Goal: Task Accomplishment & Management: Manage account settings

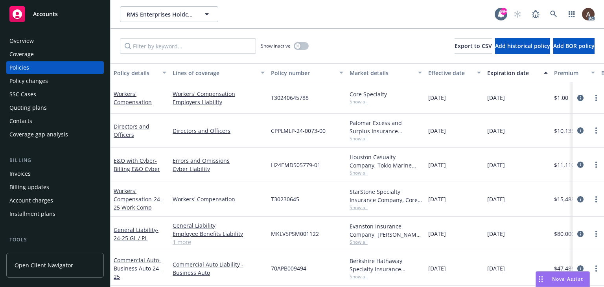
click at [48, 83] on div "Policy changes" at bounding box center [54, 81] width 91 height 13
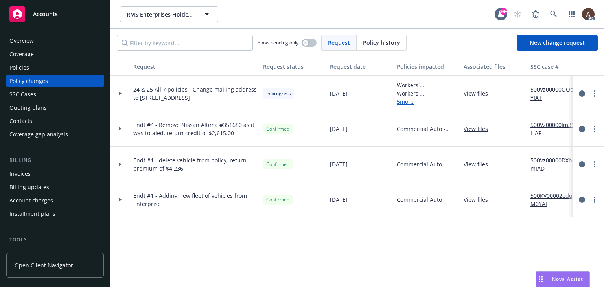
click at [119, 92] on div at bounding box center [120, 93] width 20 height 35
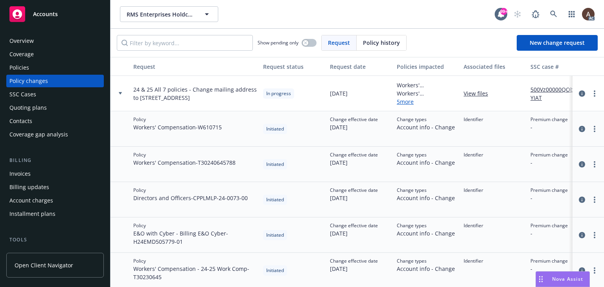
click at [119, 92] on div at bounding box center [120, 93] width 20 height 35
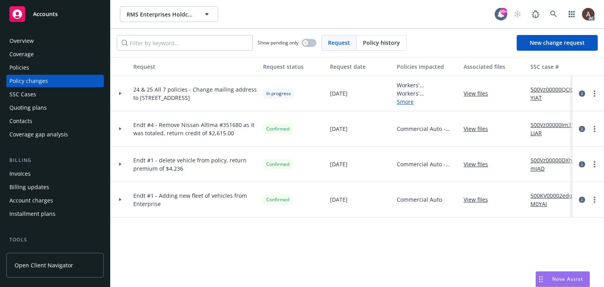
click at [53, 69] on div "Policies" at bounding box center [54, 67] width 91 height 13
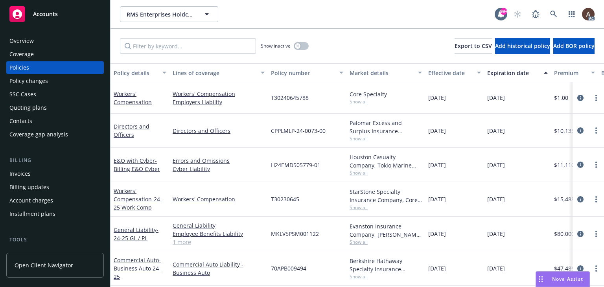
click at [55, 79] on div "Policy changes" at bounding box center [54, 81] width 91 height 13
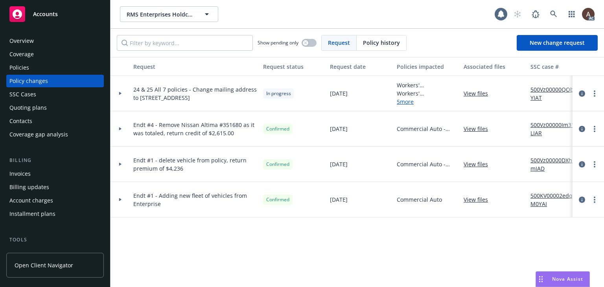
click at [121, 93] on icon at bounding box center [120, 93] width 3 height 3
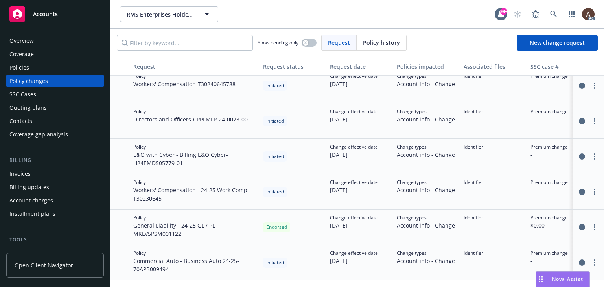
scroll to position [157, 0]
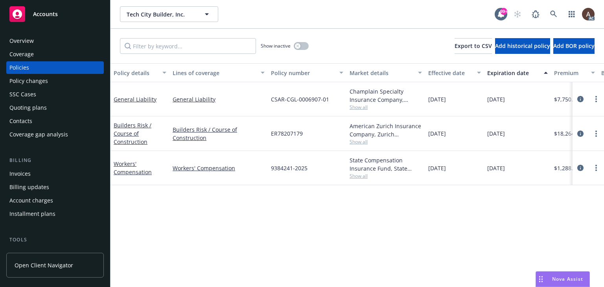
drag, startPoint x: 53, startPoint y: 82, endPoint x: 60, endPoint y: 82, distance: 7.1
click at [53, 82] on div "Policy changes" at bounding box center [54, 81] width 91 height 13
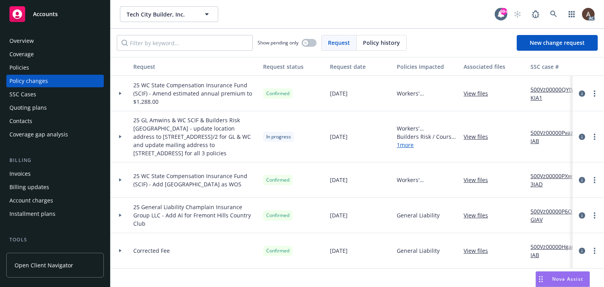
click at [116, 136] on div at bounding box center [120, 136] width 13 height 3
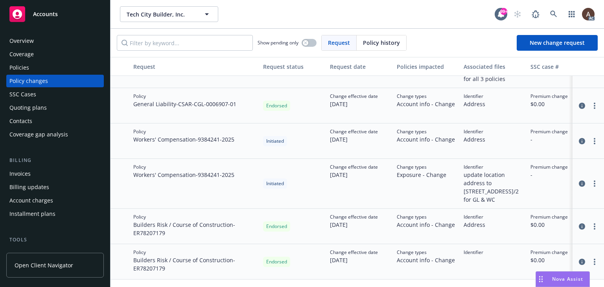
scroll to position [79, 0]
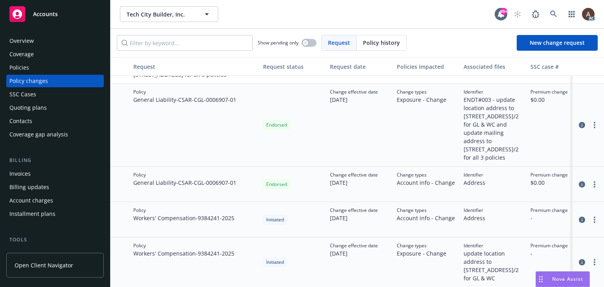
click at [35, 68] on div "Policies" at bounding box center [54, 67] width 91 height 13
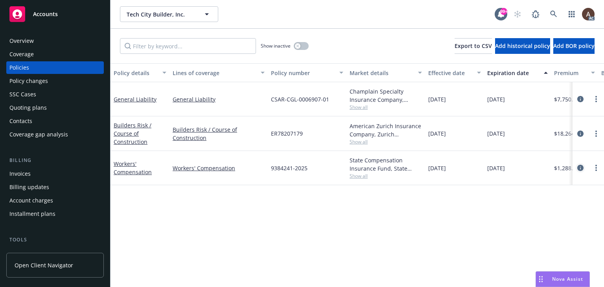
click at [580, 167] on icon "circleInformation" at bounding box center [580, 168] width 6 height 6
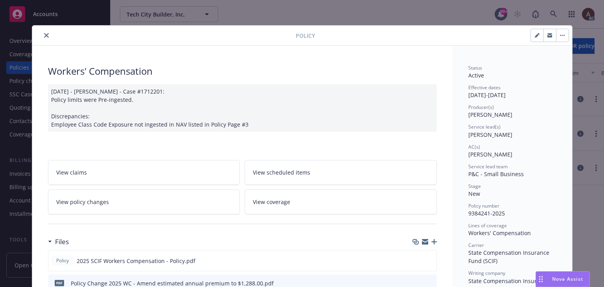
click at [44, 35] on icon "close" at bounding box center [46, 35] width 5 height 5
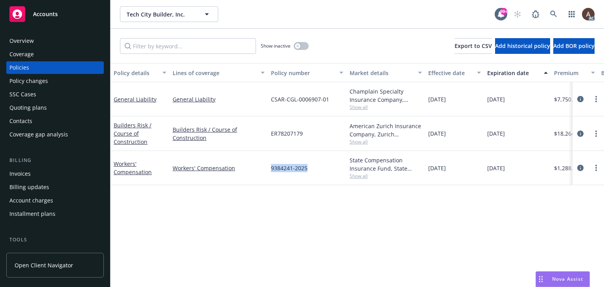
drag, startPoint x: 270, startPoint y: 168, endPoint x: 308, endPoint y: 171, distance: 37.5
click at [308, 171] on div "9384241-2025" at bounding box center [307, 168] width 79 height 34
copy span "9384241-2025"
click at [182, 207] on div "Policy details Lines of coverage Policy number Market details Effective date Ex…" at bounding box center [356, 175] width 493 height 224
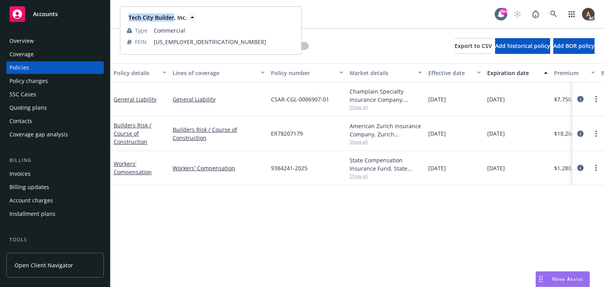
drag, startPoint x: 127, startPoint y: 16, endPoint x: 172, endPoint y: 21, distance: 45.4
click at [172, 21] on div "Tech City Builder, Inc." at bounding box center [156, 17] width 63 height 11
copy strong "Tech City Builder"
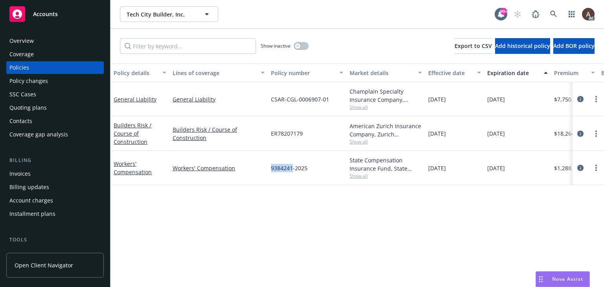
drag, startPoint x: 271, startPoint y: 170, endPoint x: 292, endPoint y: 170, distance: 21.2
click at [292, 170] on span "9384241-2025" at bounding box center [289, 168] width 37 height 8
copy span "9384241"
click at [220, 217] on div "Policy details Lines of coverage Policy number Market details Effective date Ex…" at bounding box center [356, 175] width 493 height 224
click at [272, 166] on span "9384241-2025" at bounding box center [289, 168] width 37 height 8
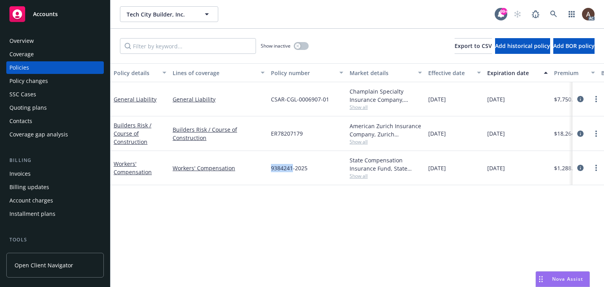
drag, startPoint x: 273, startPoint y: 167, endPoint x: 292, endPoint y: 168, distance: 19.7
click at [292, 168] on div "9384241-2025" at bounding box center [307, 168] width 79 height 34
copy span "9384241"
drag, startPoint x: 46, startPoint y: 83, endPoint x: 44, endPoint y: 87, distance: 4.6
click at [46, 83] on div "Policy changes" at bounding box center [28, 81] width 39 height 13
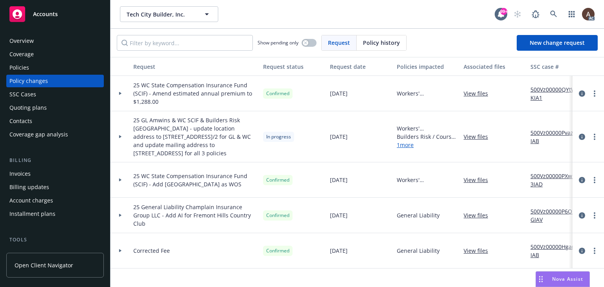
click at [122, 93] on div at bounding box center [120, 93] width 13 height 3
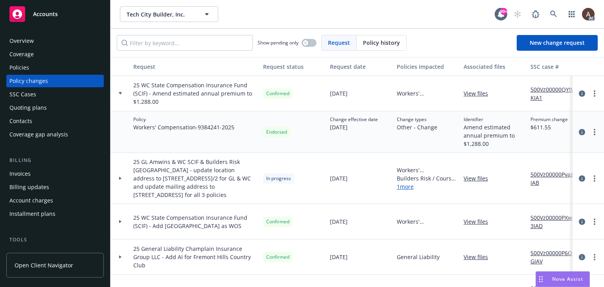
click at [122, 93] on div at bounding box center [120, 93] width 13 height 3
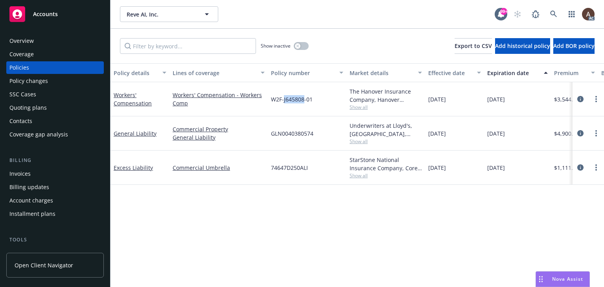
drag, startPoint x: 283, startPoint y: 101, endPoint x: 303, endPoint y: 101, distance: 19.3
click at [303, 101] on span "W2F-J645808-01" at bounding box center [292, 99] width 42 height 8
copy span "J645808"
click at [256, 228] on div "Policy details Lines of coverage Policy number Market details Effective date Ex…" at bounding box center [356, 175] width 493 height 224
click at [253, 225] on div "Policy details Lines of coverage Policy number Market details Effective date Ex…" at bounding box center [356, 175] width 493 height 224
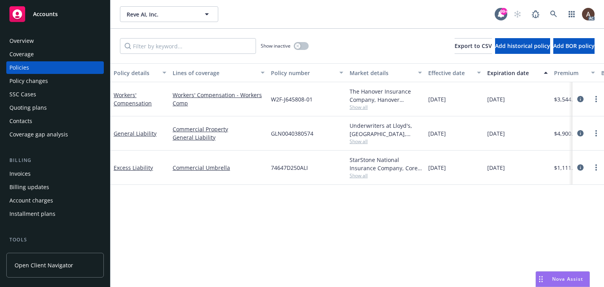
drag, startPoint x: 300, startPoint y: 248, endPoint x: 303, endPoint y: 234, distance: 14.0
click at [300, 248] on div "Policy details Lines of coverage Policy number Market details Effective date Ex…" at bounding box center [356, 175] width 493 height 224
click at [306, 216] on div "Policy details Lines of coverage Policy number Market details Effective date Ex…" at bounding box center [356, 175] width 493 height 224
click at [550, 15] on icon at bounding box center [553, 14] width 7 height 7
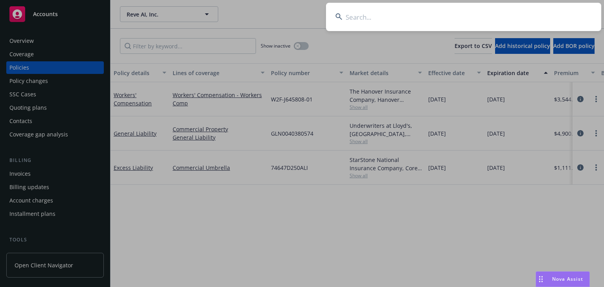
click at [445, 17] on input at bounding box center [463, 17] width 275 height 28
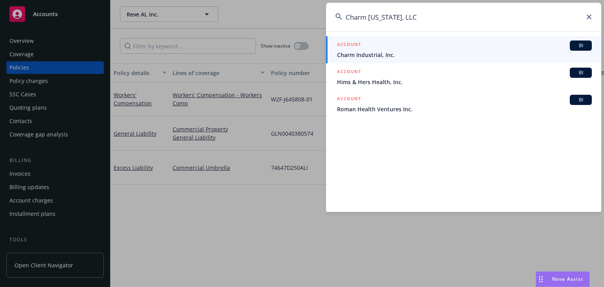
type input "Charm Kansas, LLC"
click at [378, 53] on span "Charm Industrial, Inc." at bounding box center [464, 55] width 255 height 8
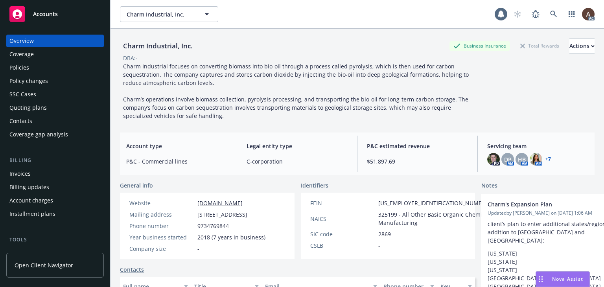
click at [29, 69] on div "Policies" at bounding box center [54, 67] width 91 height 13
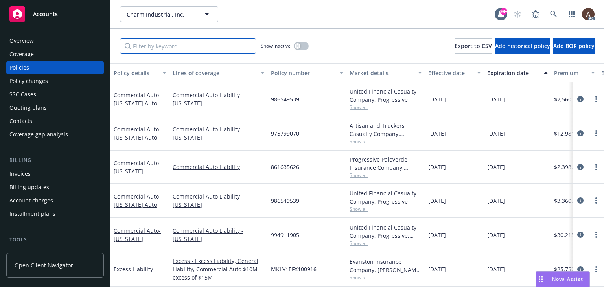
click at [143, 48] on input "Filter by keyword..." at bounding box center [188, 46] width 136 height 16
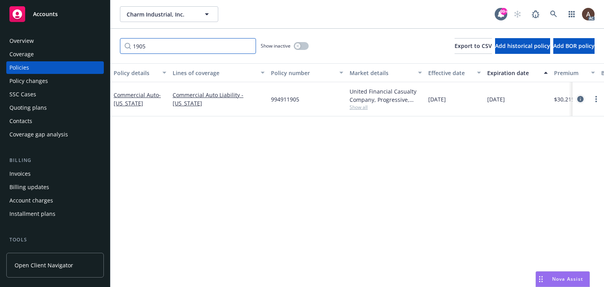
type input "1905"
click at [579, 98] on icon "circleInformation" at bounding box center [580, 99] width 6 height 6
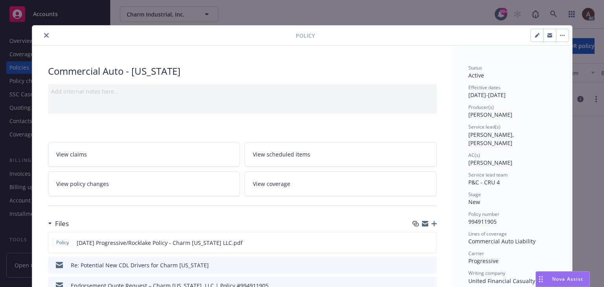
click at [46, 36] on button "close" at bounding box center [46, 35] width 9 height 9
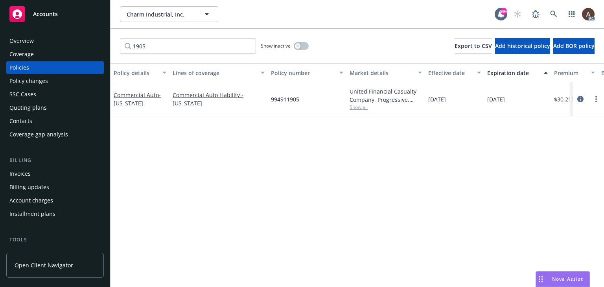
click at [17, 83] on div "Policy changes" at bounding box center [28, 81] width 39 height 13
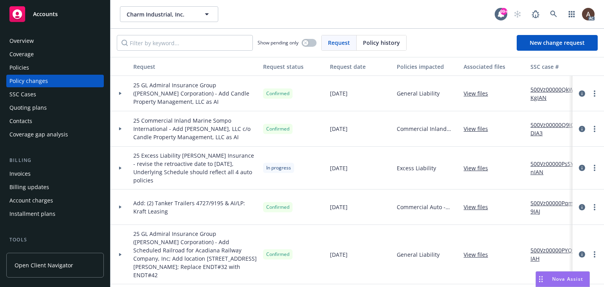
click at [44, 67] on div "Policies" at bounding box center [54, 67] width 91 height 13
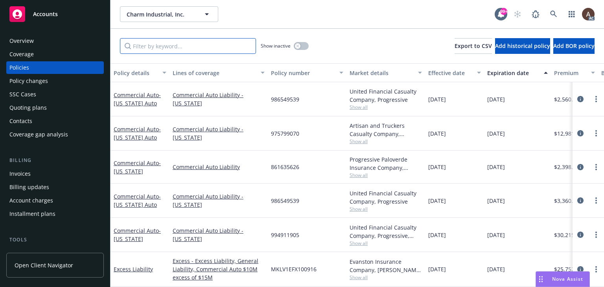
click at [194, 46] on input "Filter by keyword..." at bounding box center [188, 46] width 136 height 16
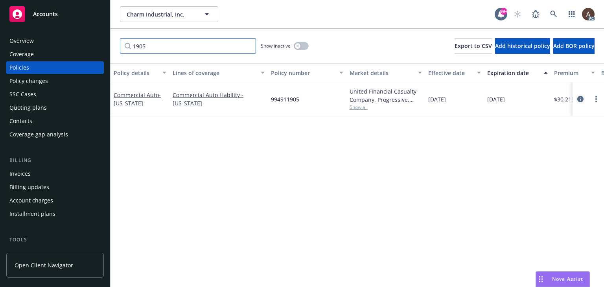
type input "1905"
click at [579, 96] on link "circleInformation" at bounding box center [579, 98] width 9 height 9
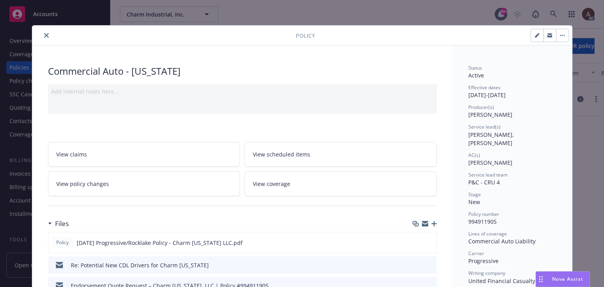
click at [143, 185] on link "View policy changes" at bounding box center [144, 183] width 192 height 25
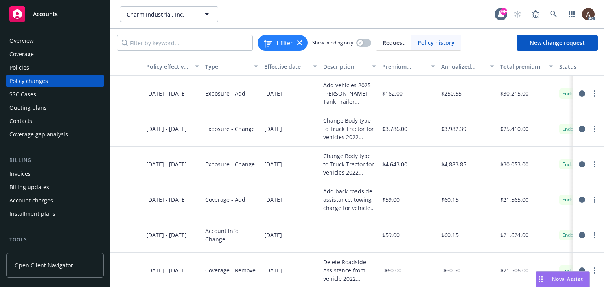
scroll to position [0, 99]
click at [579, 93] on icon "circleInformation" at bounding box center [582, 93] width 6 height 6
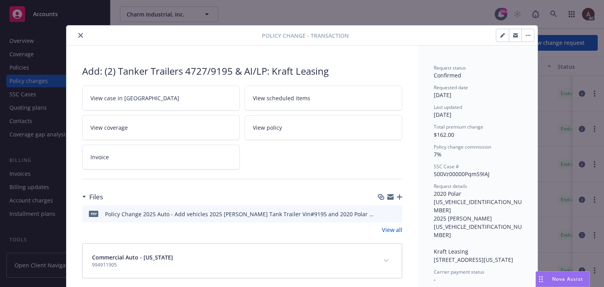
scroll to position [16, 0]
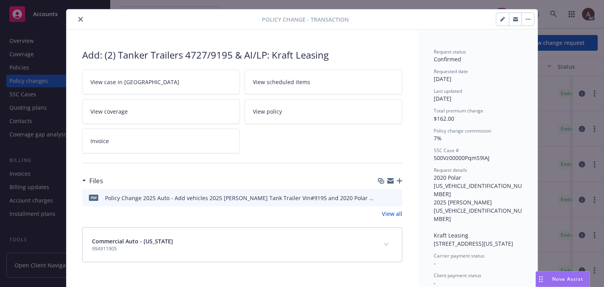
click at [147, 83] on link "View case in SSC" at bounding box center [161, 82] width 158 height 25
click at [79, 19] on icon "close" at bounding box center [80, 19] width 5 height 5
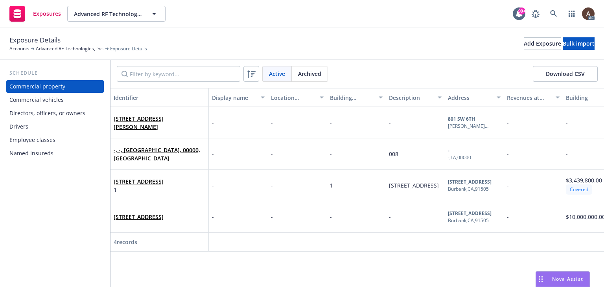
click at [50, 138] on div "Employee classes" at bounding box center [32, 140] width 46 height 13
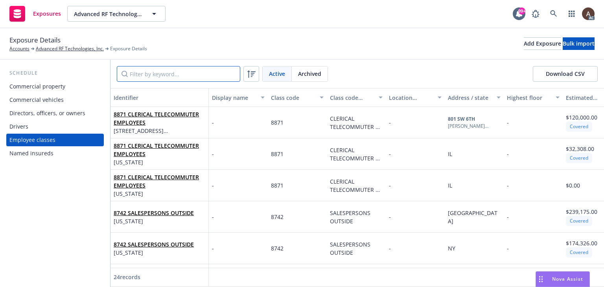
click at [146, 78] on input "Filter by keyword..." at bounding box center [178, 74] width 123 height 16
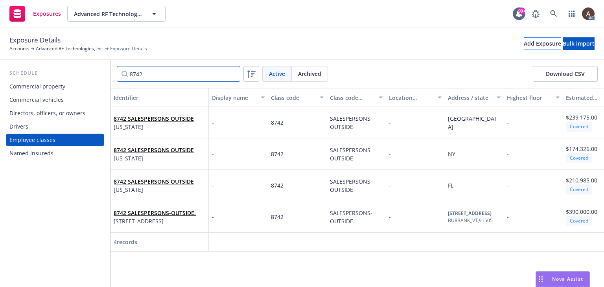
type input "8742"
click at [524, 43] on div "Add Exposure" at bounding box center [542, 44] width 37 height 12
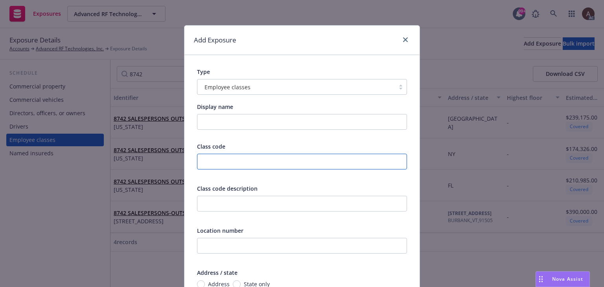
click at [209, 165] on input "text" at bounding box center [302, 162] width 210 height 16
type input "8742"
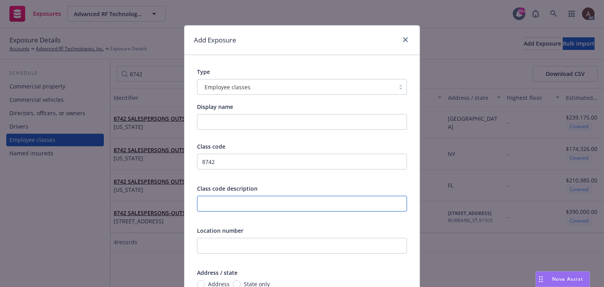
click at [212, 202] on input "text" at bounding box center [302, 204] width 210 height 16
paste input "SALESPERSONS OUTSIDE"
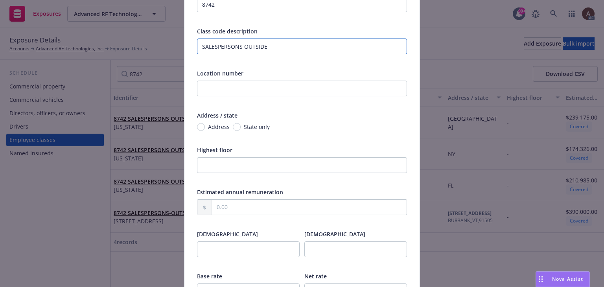
type input "SALESPERSONS OUTSIDE"
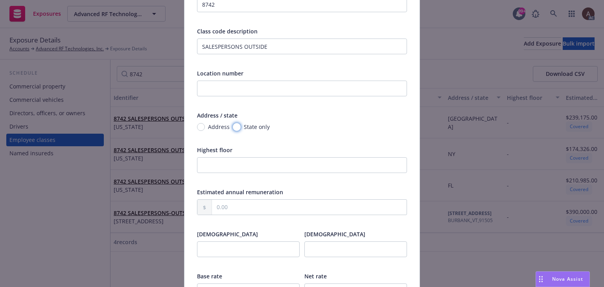
click at [235, 128] on input "State only" at bounding box center [237, 127] width 8 height 8
radio input "true"
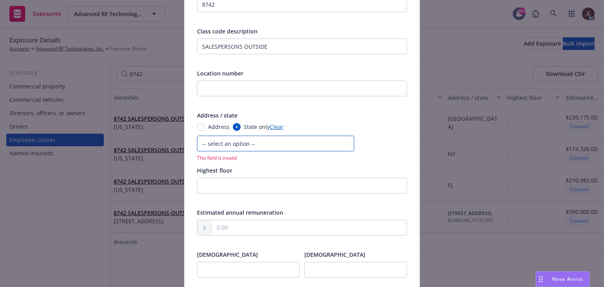
click at [227, 145] on select "-- select an option -- [US_STATE] [US_STATE] [US_STATE] [US_STATE] [US_STATE] […" at bounding box center [275, 144] width 157 height 16
select select "MD"
click at [197, 136] on select "-- select an option -- [US_STATE] [US_STATE] [US_STATE] [US_STATE] [US_STATE] […" at bounding box center [275, 144] width 157 height 16
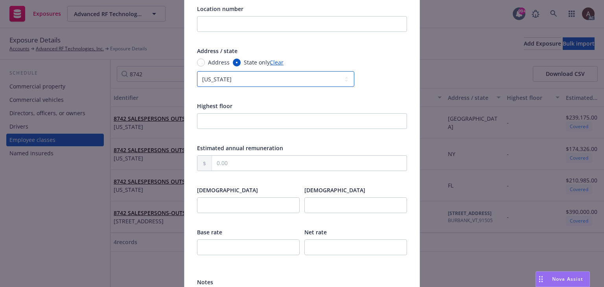
scroll to position [236, 0]
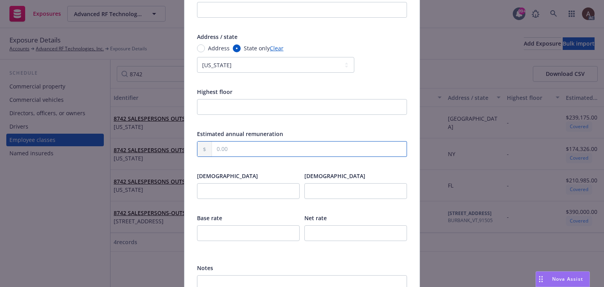
click at [227, 151] on input "text" at bounding box center [309, 148] width 195 height 15
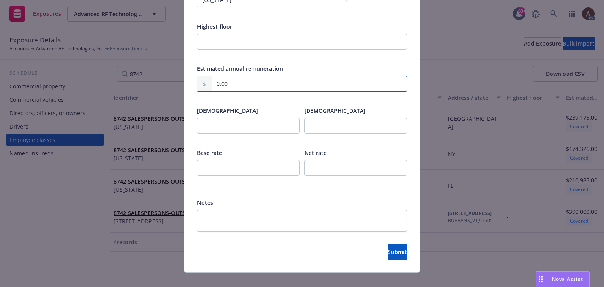
scroll to position [312, 0]
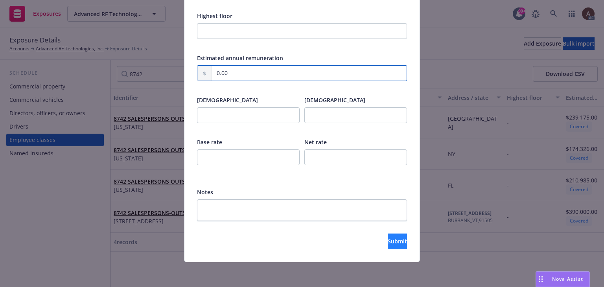
type input "0.00"
click at [388, 247] on button "Submit" at bounding box center [397, 241] width 19 height 16
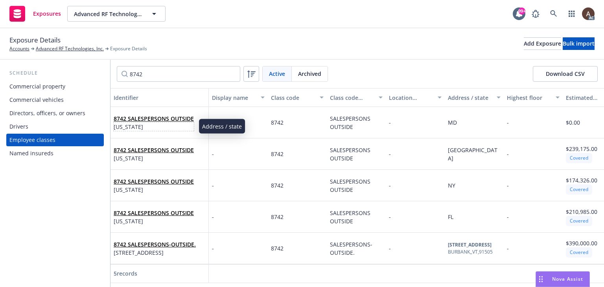
click at [179, 130] on span "[US_STATE]" at bounding box center [154, 127] width 80 height 8
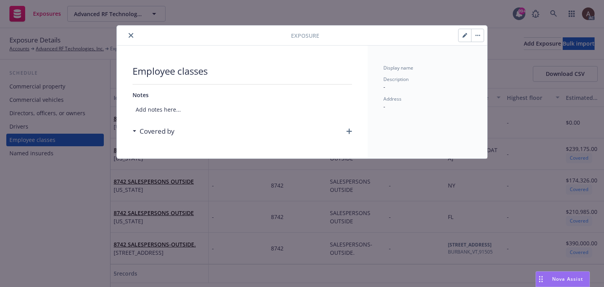
click at [349, 130] on icon "button" at bounding box center [349, 132] width 6 height 6
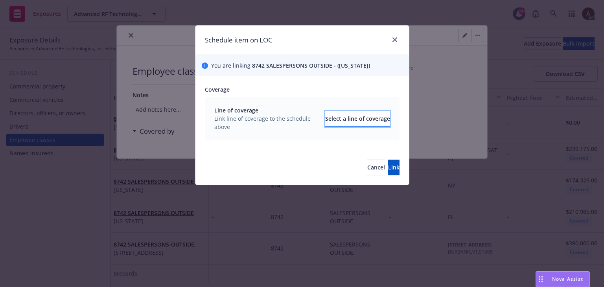
click at [325, 122] on div "Select a line of coverage" at bounding box center [357, 118] width 65 height 15
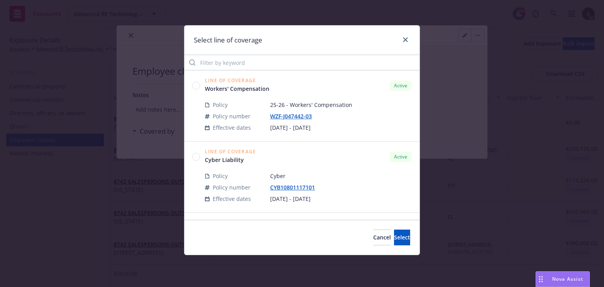
click at [197, 84] on circle at bounding box center [196, 85] width 7 height 7
click at [394, 238] on span "Select" at bounding box center [402, 236] width 16 height 7
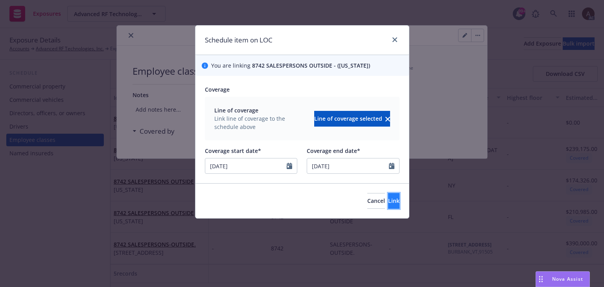
click at [388, 204] on span "Link" at bounding box center [393, 200] width 11 height 7
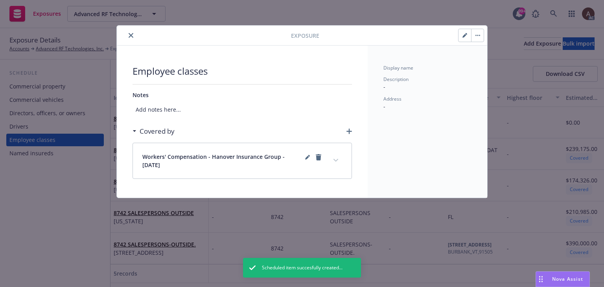
click at [338, 160] on icon "expand content" at bounding box center [335, 160] width 5 height 3
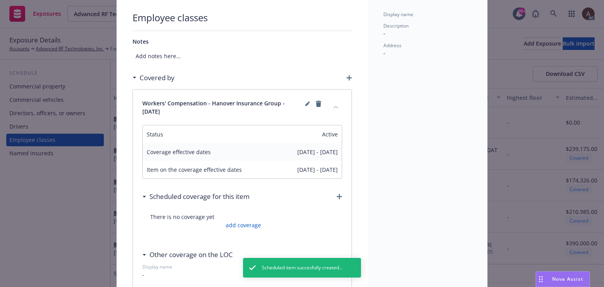
scroll to position [79, 0]
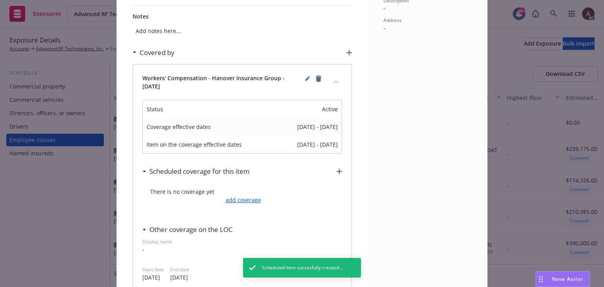
click at [247, 200] on link "add coverage" at bounding box center [242, 200] width 37 height 8
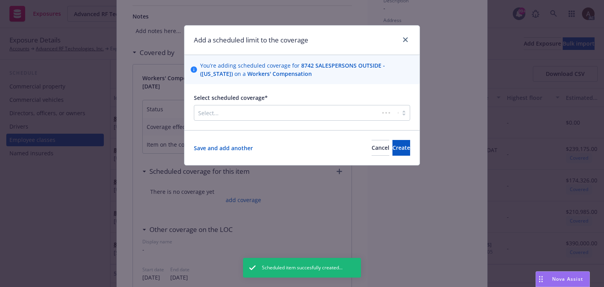
click at [256, 112] on div at bounding box center [286, 112] width 177 height 9
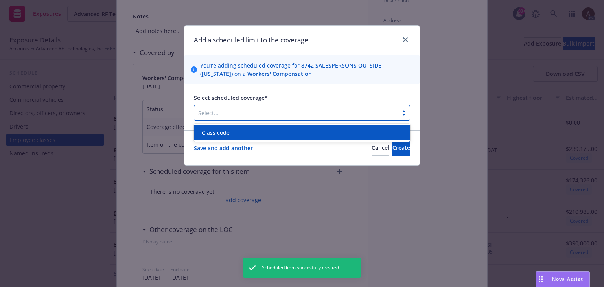
click at [237, 134] on div "Class code" at bounding box center [301, 133] width 207 height 8
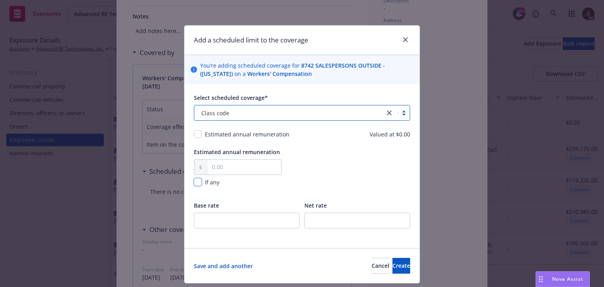
click at [195, 183] on input "checkbox" at bounding box center [198, 182] width 8 height 8
checkbox input "true"
click at [392, 266] on span "Create" at bounding box center [401, 265] width 18 height 7
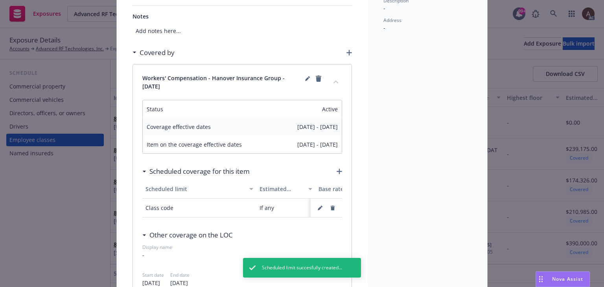
drag, startPoint x: 29, startPoint y: 211, endPoint x: 36, endPoint y: 203, distance: 10.6
click at [29, 211] on div "Exposure Employee classes Notes Add notes here... Covered by Workers' Compensat…" at bounding box center [302, 143] width 604 height 287
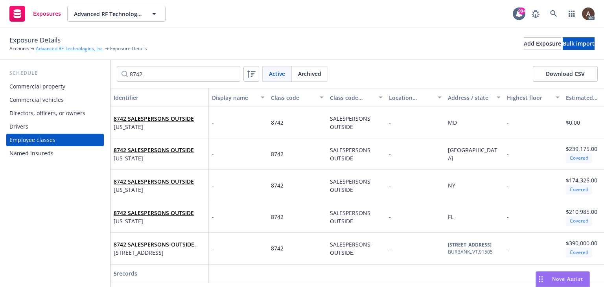
click at [54, 52] on link "Advanced RF Technologies, Inc." at bounding box center [70, 48] width 68 height 7
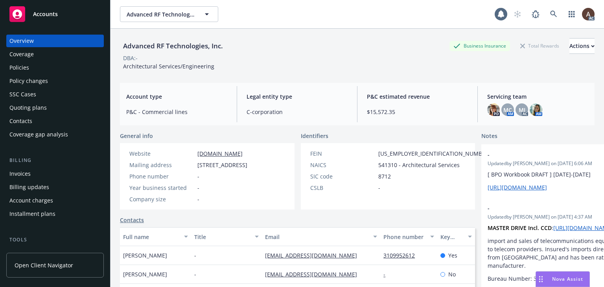
click at [38, 71] on div "Policies" at bounding box center [54, 67] width 91 height 13
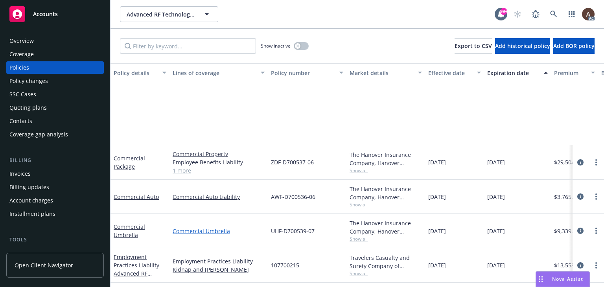
scroll to position [116, 0]
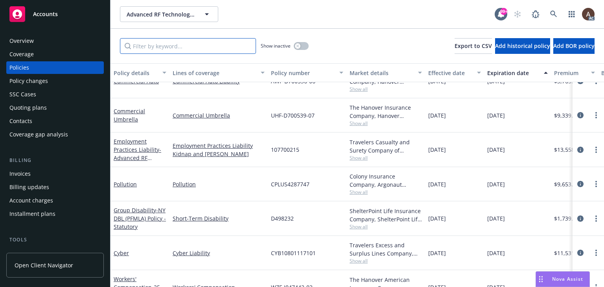
click at [190, 47] on input "Filter by keyword..." at bounding box center [188, 46] width 136 height 16
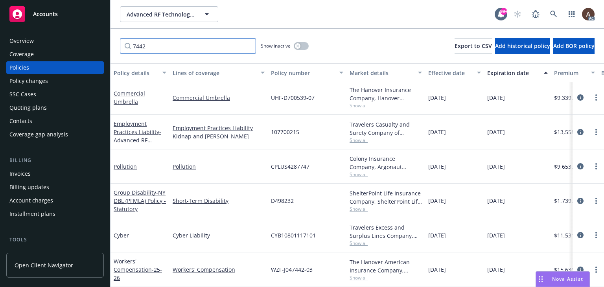
scroll to position [0, 0]
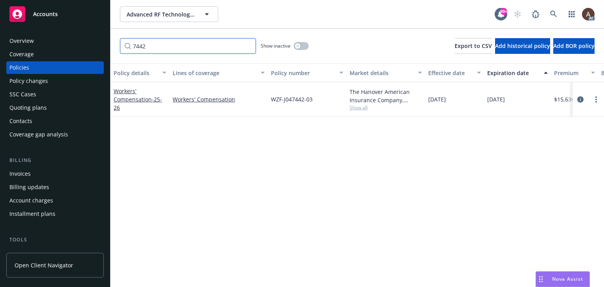
type input "7442"
click at [297, 46] on icon "button" at bounding box center [297, 45] width 3 height 3
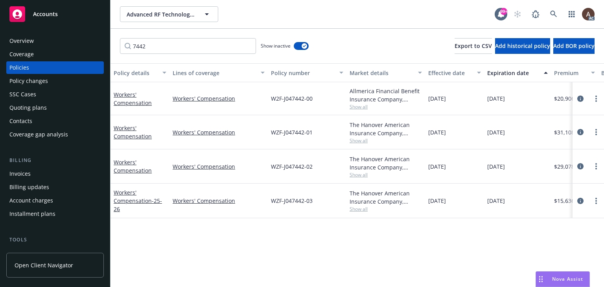
click at [580, 165] on icon "circleInformation" at bounding box center [580, 166] width 6 height 6
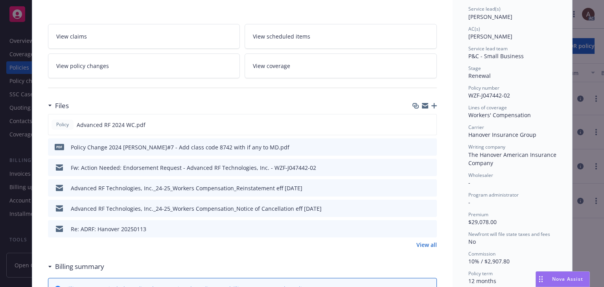
scroll to position [314, 0]
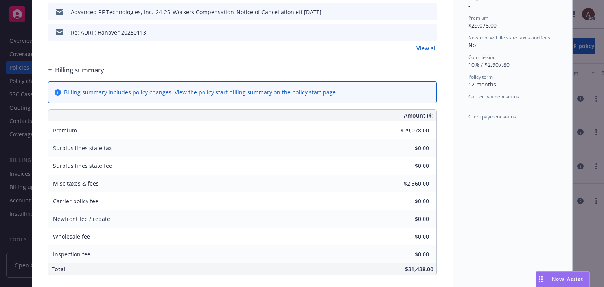
click at [17, 68] on div "Policy Workers' Compensation Add internal notes here... View claims View schedu…" at bounding box center [302, 143] width 604 height 287
type input "$43,089.00"
type input "$3,181.00"
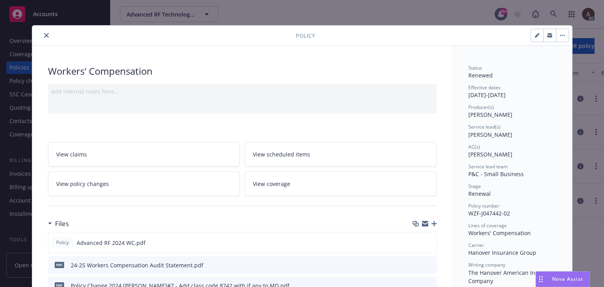
click at [159, 101] on div "Add internal notes here..." at bounding box center [242, 98] width 389 height 29
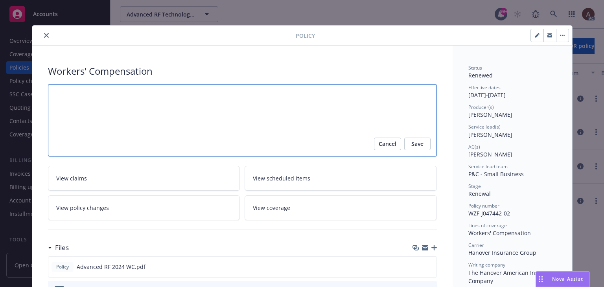
click at [82, 112] on textarea at bounding box center [242, 120] width 389 height 73
paste textarea "[DATE]-[DATE] Final Audit Results Original Estimated Premium - $28,867 Audited …"
type textarea "x"
type textarea "[DATE]-[DATE] Final Audit Results Original Estimated Premium - $28,867 Audited …"
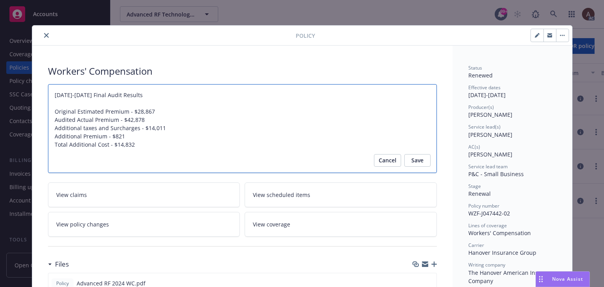
drag, startPoint x: 130, startPoint y: 95, endPoint x: -9, endPoint y: 76, distance: 140.4
click at [0, 76] on html "Accounts Overview Coverage Policies Policy changes SSC Cases Quoting plans Cont…" at bounding box center [302, 143] width 604 height 287
type textarea "x"
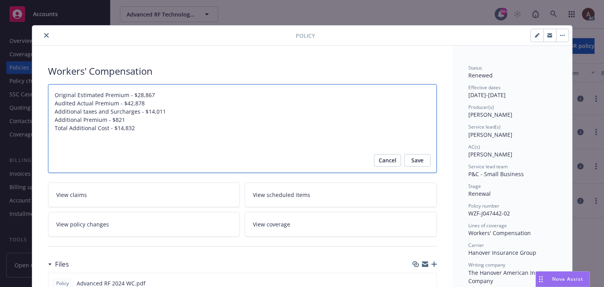
type textarea "Original Estimated Premium - $28,867 Audited Actual Premium - $42,878 Additiona…"
click at [52, 105] on textarea "Original Estimated Premium - $28,867 Audited Actual Premium - $42,878 Additiona…" at bounding box center [242, 128] width 389 height 89
paste textarea "Audit Complete: Summary:"
type textarea "x"
type textarea "Audit Complete: Summary: Original Estimated Premium - $28,867 Audited Actual Pr…"
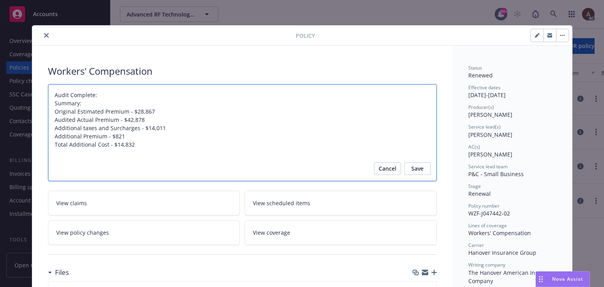
click at [50, 103] on textarea "Audit Complete: Summary: Original Estimated Premium - $28,867 Audited Actual Pr…" at bounding box center [242, 132] width 389 height 97
type textarea "x"
type textarea "Audit Complete: Summary: Original Estimated Premium - $28,867 Audited Actual Pr…"
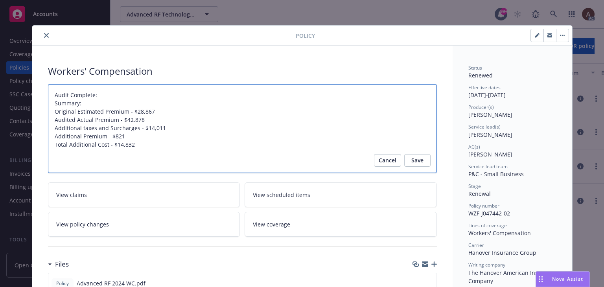
click at [107, 96] on textarea "Audit Complete: Summary: Original Estimated Premium - $28,867 Audited Actual Pr…" at bounding box center [242, 128] width 389 height 89
type textarea "x"
type textarea "Audit Complete: 8 Summary: Original Estimated Premium - $28,867 Audited Actual …"
type textarea "x"
type textarea "Audit Complete: 8/ Summary: Original Estimated Premium - $28,867 Audited Actual…"
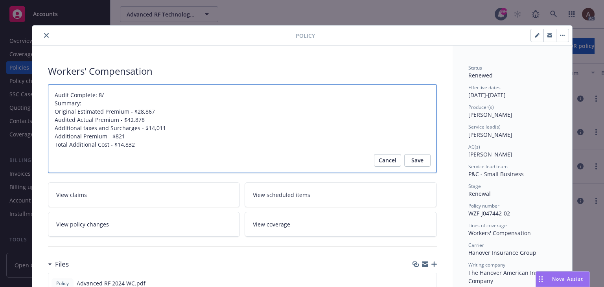
type textarea "x"
type textarea "Audit Complete: 8/2 Summary: Original Estimated Premium - $28,867 Audited Actua…"
type textarea "x"
type textarea "Audit Complete: 8/21 Summary: Original Estimated Premium - $28,867 Audited Actu…"
type textarea "x"
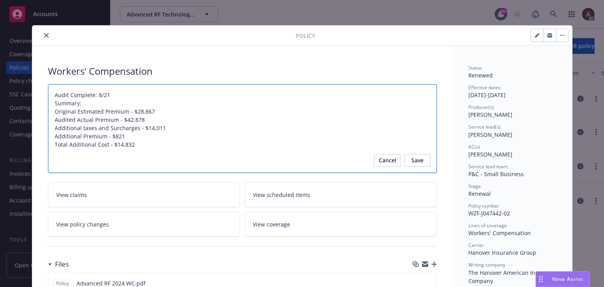
type textarea "Audit Complete: 8/21/ Summary: Original Estimated Premium - $28,867 Audited Act…"
type textarea "x"
type textarea "Audit Complete: 8/21/2 Summary: Original Estimated Premium - $28,867 Audited Ac…"
type textarea "x"
type textarea "Audit Complete: [DATE] Summary: Original Estimated Premium - $28,867 Audited Ac…"
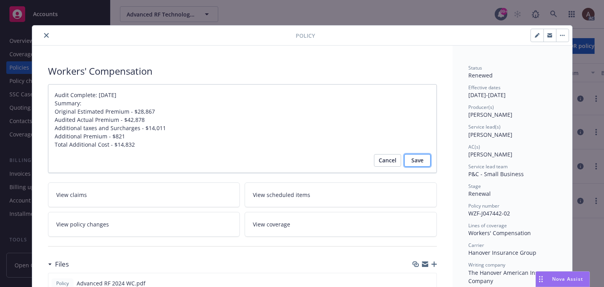
click at [406, 165] on button "Save" at bounding box center [417, 160] width 26 height 13
type textarea "x"
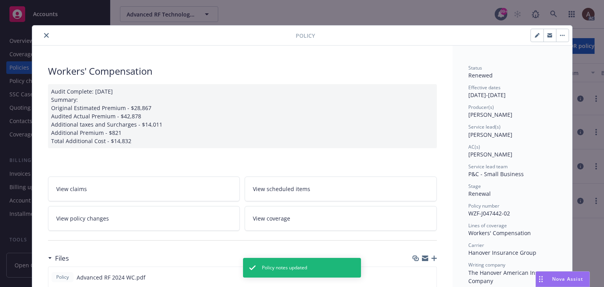
click at [44, 34] on icon "close" at bounding box center [46, 35] width 5 height 5
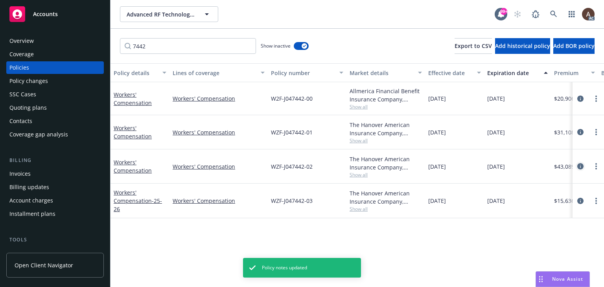
click at [578, 166] on icon "circleInformation" at bounding box center [580, 166] width 6 height 6
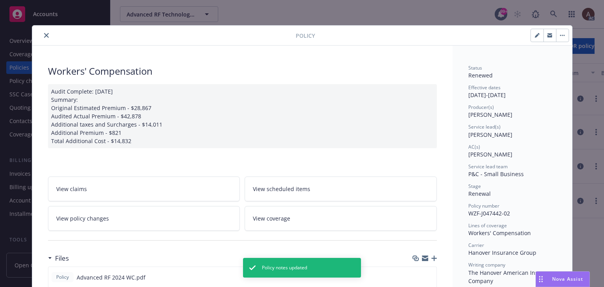
click at [44, 35] on icon "close" at bounding box center [46, 35] width 5 height 5
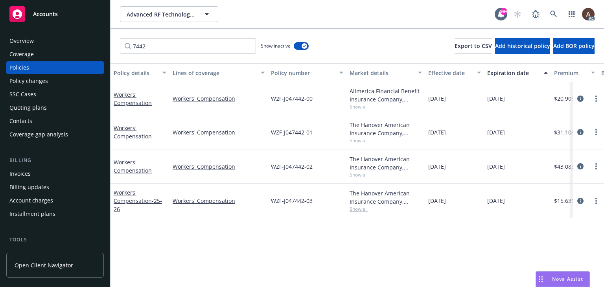
scroll to position [0, 265]
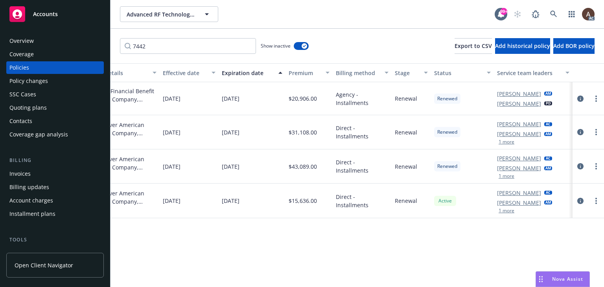
click at [250, 242] on div "Policy details Lines of coverage Policy number Market details Effective date Ex…" at bounding box center [356, 175] width 493 height 224
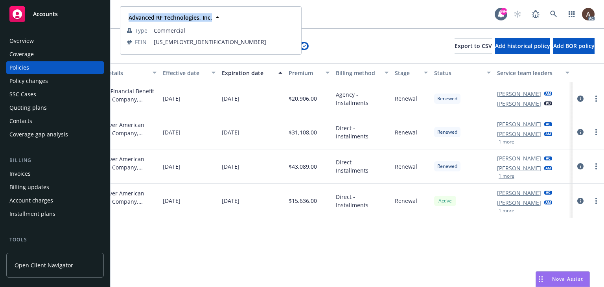
drag, startPoint x: 129, startPoint y: 19, endPoint x: 210, endPoint y: 22, distance: 80.6
click at [210, 22] on div "Advanced RF Technologies, Inc." at bounding box center [169, 17] width 88 height 11
copy strong "Advanced RF Technologies, Inc."
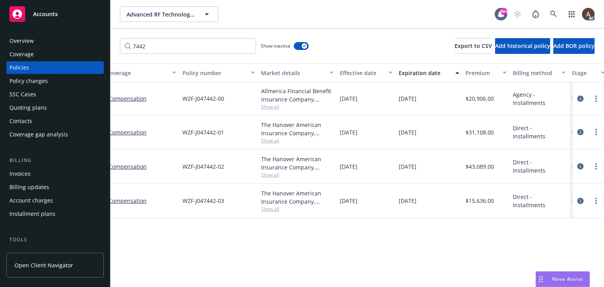
scroll to position [0, 0]
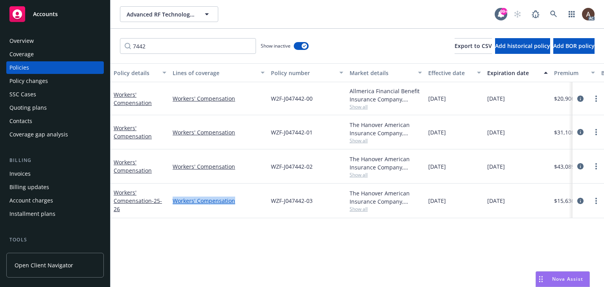
drag, startPoint x: 239, startPoint y: 200, endPoint x: 173, endPoint y: 202, distance: 66.4
click at [173, 202] on link "Workers' Compensation" at bounding box center [219, 201] width 92 height 8
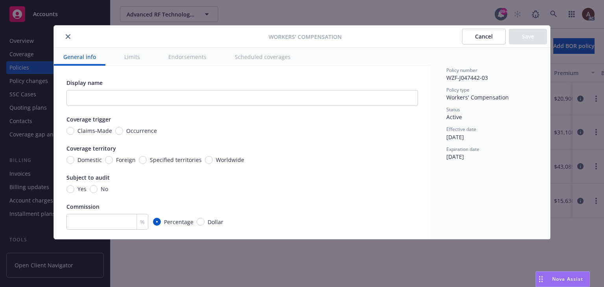
click at [67, 37] on icon "close" at bounding box center [68, 36] width 5 height 5
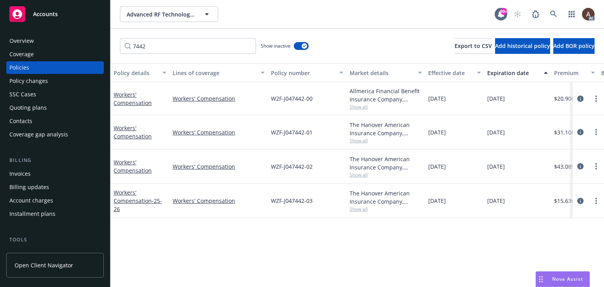
click at [357, 239] on div "Policy details Lines of coverage Policy number Market details Effective date Ex…" at bounding box center [356, 175] width 493 height 224
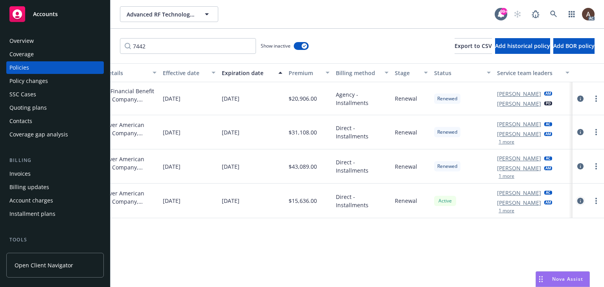
click at [580, 200] on icon "circleInformation" at bounding box center [580, 201] width 6 height 6
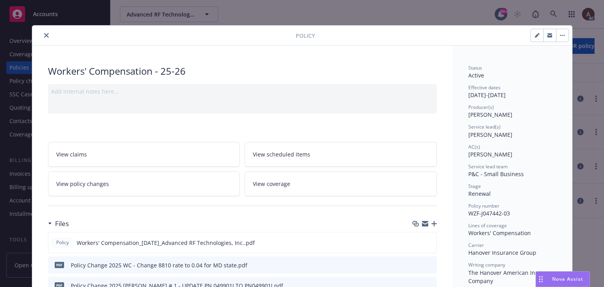
scroll to position [79, 0]
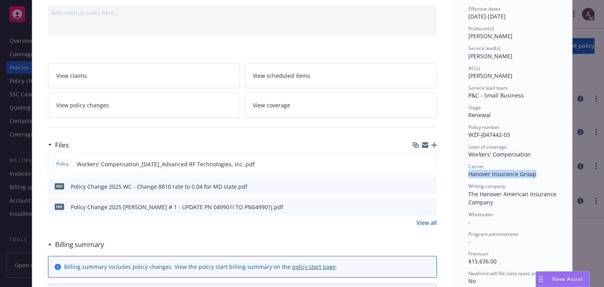
drag, startPoint x: 465, startPoint y: 175, endPoint x: 538, endPoint y: 174, distance: 72.7
click at [538, 174] on div "Carrier Hanover Insurance Group" at bounding box center [512, 170] width 88 height 15
copy span "Hanover Insurance Group"
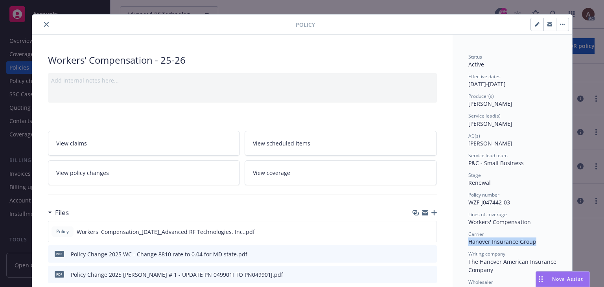
scroll to position [0, 0]
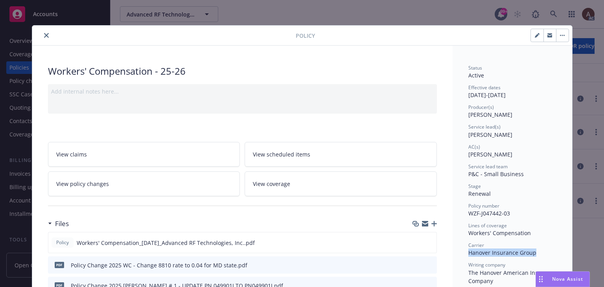
drag, startPoint x: 44, startPoint y: 34, endPoint x: 40, endPoint y: 39, distance: 6.4
click at [44, 34] on icon "close" at bounding box center [46, 35] width 5 height 5
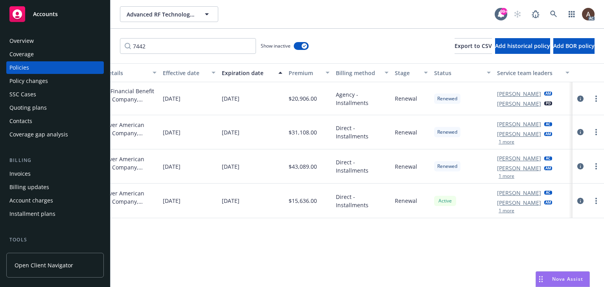
click at [27, 43] on div "Overview" at bounding box center [21, 41] width 24 height 13
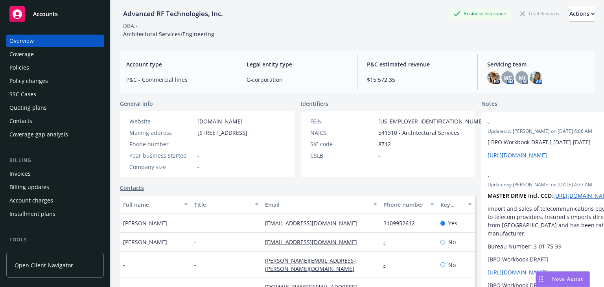
scroll to position [79, 0]
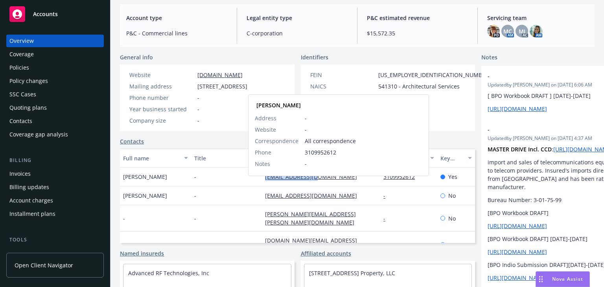
drag, startPoint x: 245, startPoint y: 187, endPoint x: 300, endPoint y: 189, distance: 55.0
click at [300, 186] on div "[EMAIL_ADDRESS][DOMAIN_NAME] [PERSON_NAME] Address - Website - Correspondence A…" at bounding box center [321, 176] width 118 height 19
copy link "[EMAIL_ADDRESS][DOMAIN_NAME]"
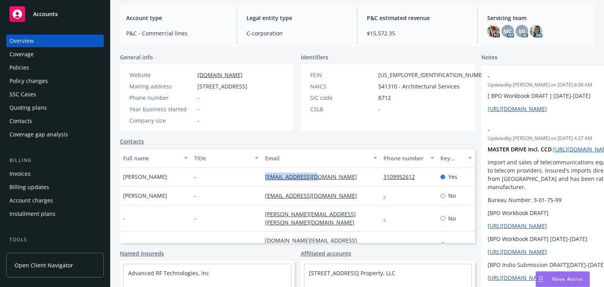
click at [31, 73] on div "Policies" at bounding box center [54, 67] width 91 height 13
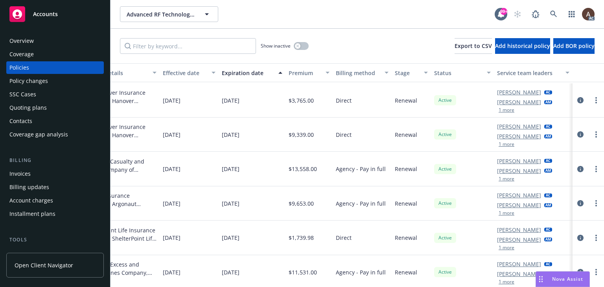
scroll to position [135, 271]
